Goal: Information Seeking & Learning: Learn about a topic

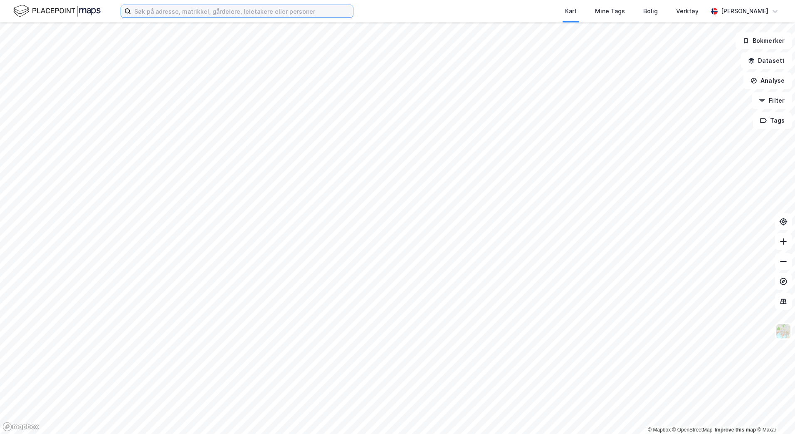
click at [221, 9] on input at bounding box center [242, 11] width 222 height 12
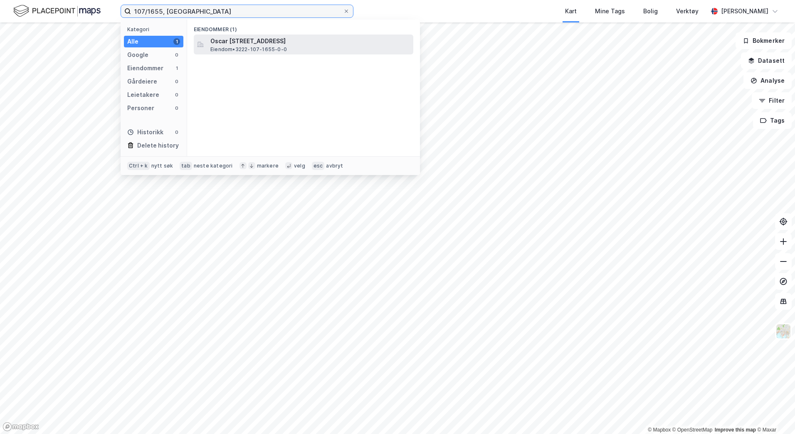
type input "107/1655, [GEOGRAPHIC_DATA]"
click at [287, 44] on span "Oscar [STREET_ADDRESS]" at bounding box center [310, 41] width 200 height 10
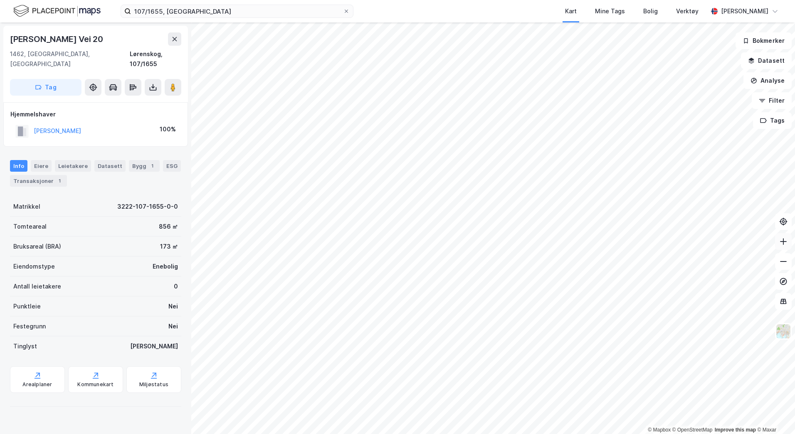
click at [781, 244] on icon at bounding box center [783, 241] width 8 height 8
click at [782, 244] on icon at bounding box center [783, 241] width 8 height 8
click at [782, 245] on icon at bounding box center [783, 241] width 8 height 8
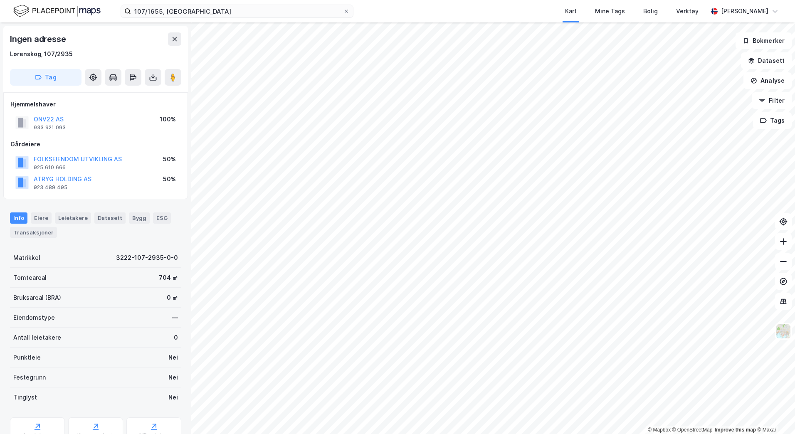
scroll to position [1, 0]
click at [149, 81] on button at bounding box center [153, 76] width 17 height 17
click at [128, 96] on div "Last ned grunnbok" at bounding box center [112, 93] width 48 height 7
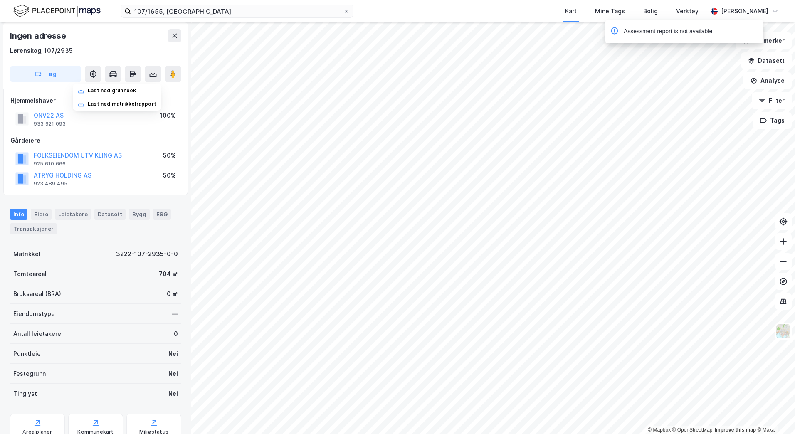
scroll to position [0, 0]
